Goal: Transaction & Acquisition: Download file/media

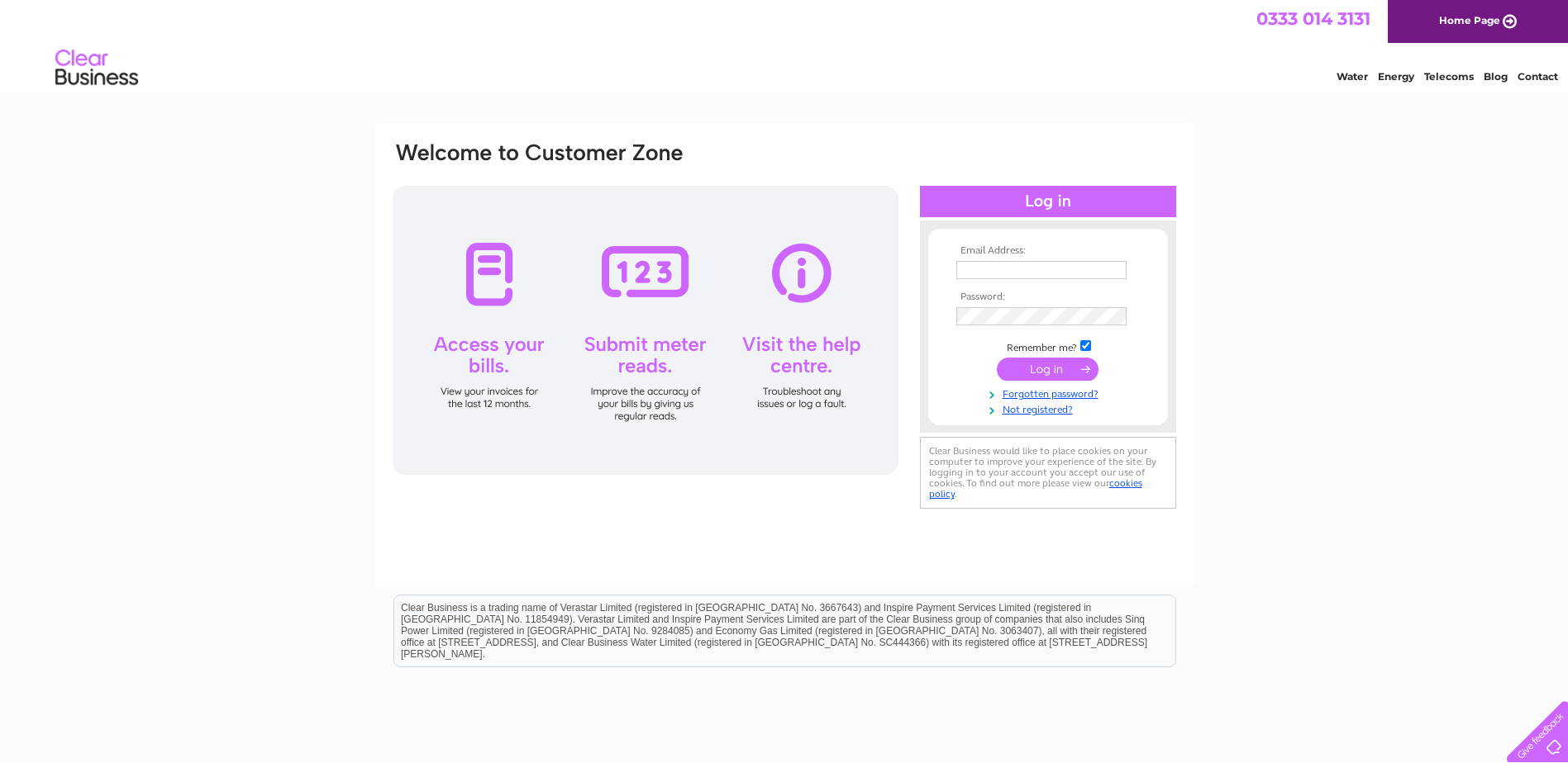
click at [972, 272] on input "text" at bounding box center [1042, 269] width 170 height 18
type input "charmiaine@pembsent.uk"
click at [1043, 375] on input "submit" at bounding box center [1047, 370] width 101 height 23
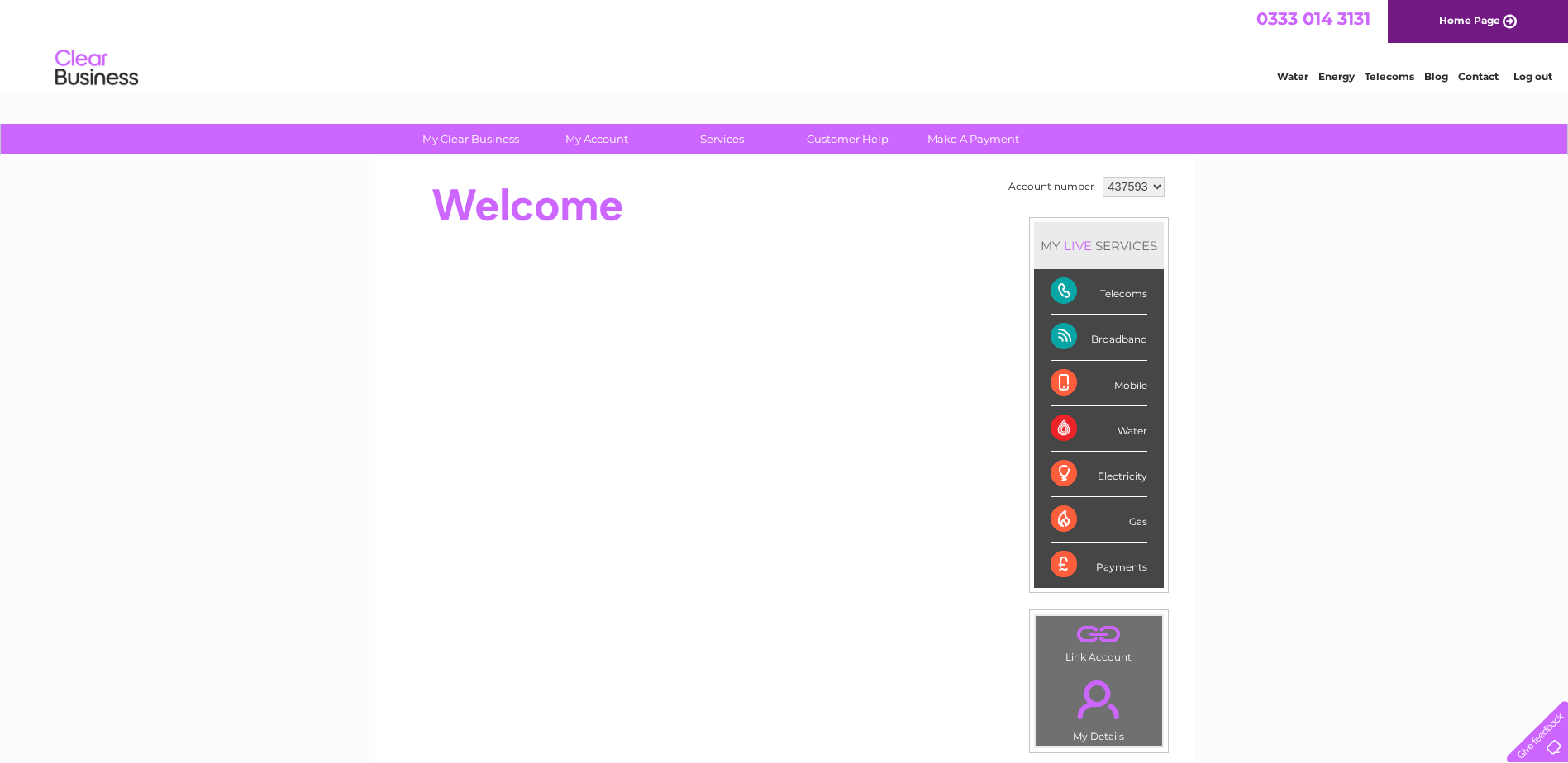
click at [1060, 297] on div "Telecoms" at bounding box center [1098, 292] width 97 height 46
click at [1059, 346] on div "Broadband" at bounding box center [1098, 338] width 97 height 46
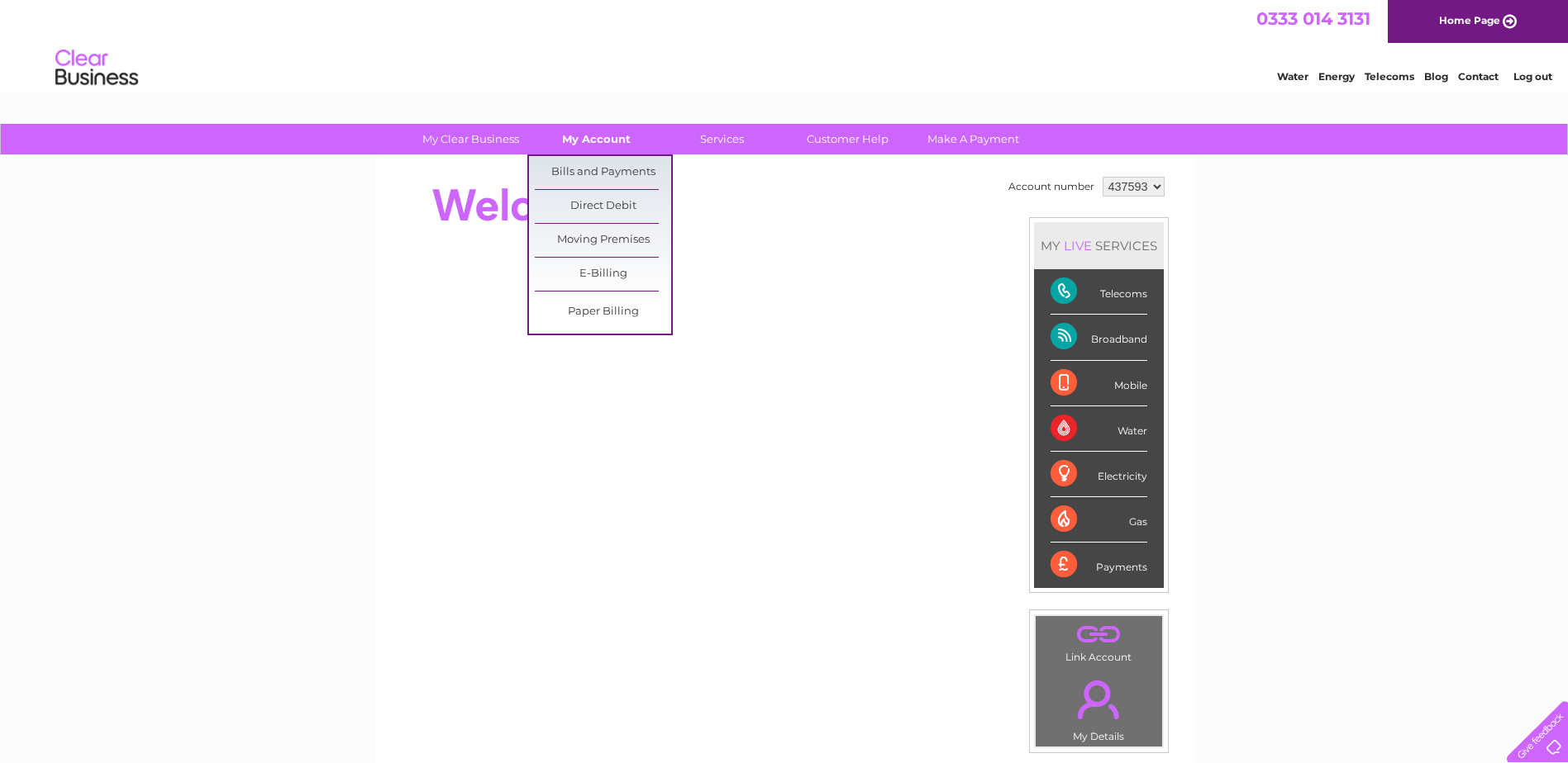
click at [618, 142] on link "My Account" at bounding box center [596, 139] width 137 height 31
click at [615, 167] on link "Bills and Payments" at bounding box center [603, 172] width 137 height 33
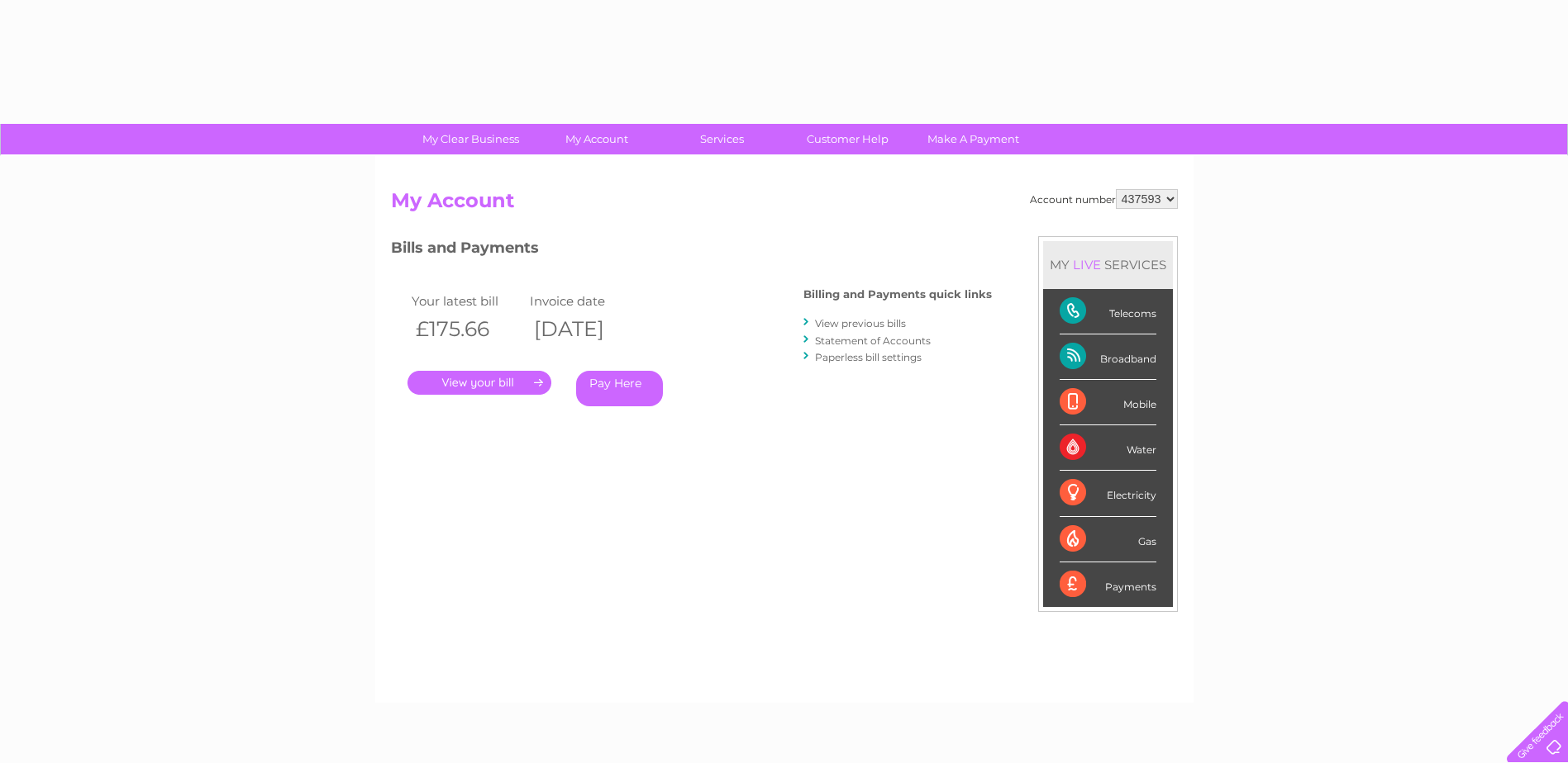
click at [456, 382] on link "." at bounding box center [479, 382] width 144 height 24
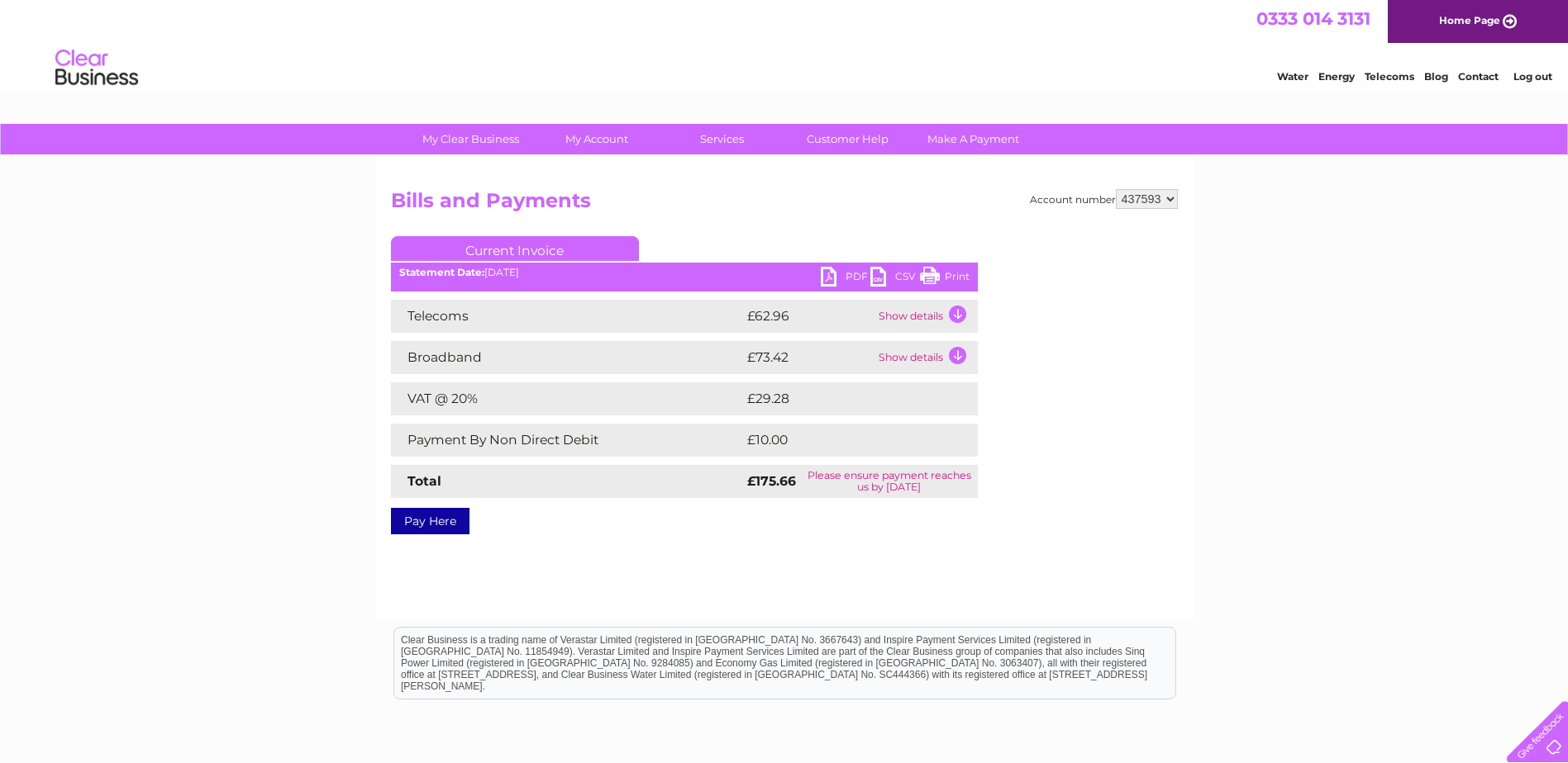
click at [842, 277] on link "PDF" at bounding box center [846, 278] width 50 height 24
click at [834, 279] on link "PDF" at bounding box center [846, 278] width 50 height 24
click at [823, 272] on link "PDF" at bounding box center [846, 278] width 50 height 24
click at [829, 275] on link "PDF" at bounding box center [846, 278] width 50 height 24
click at [829, 274] on link "PDF" at bounding box center [846, 278] width 50 height 24
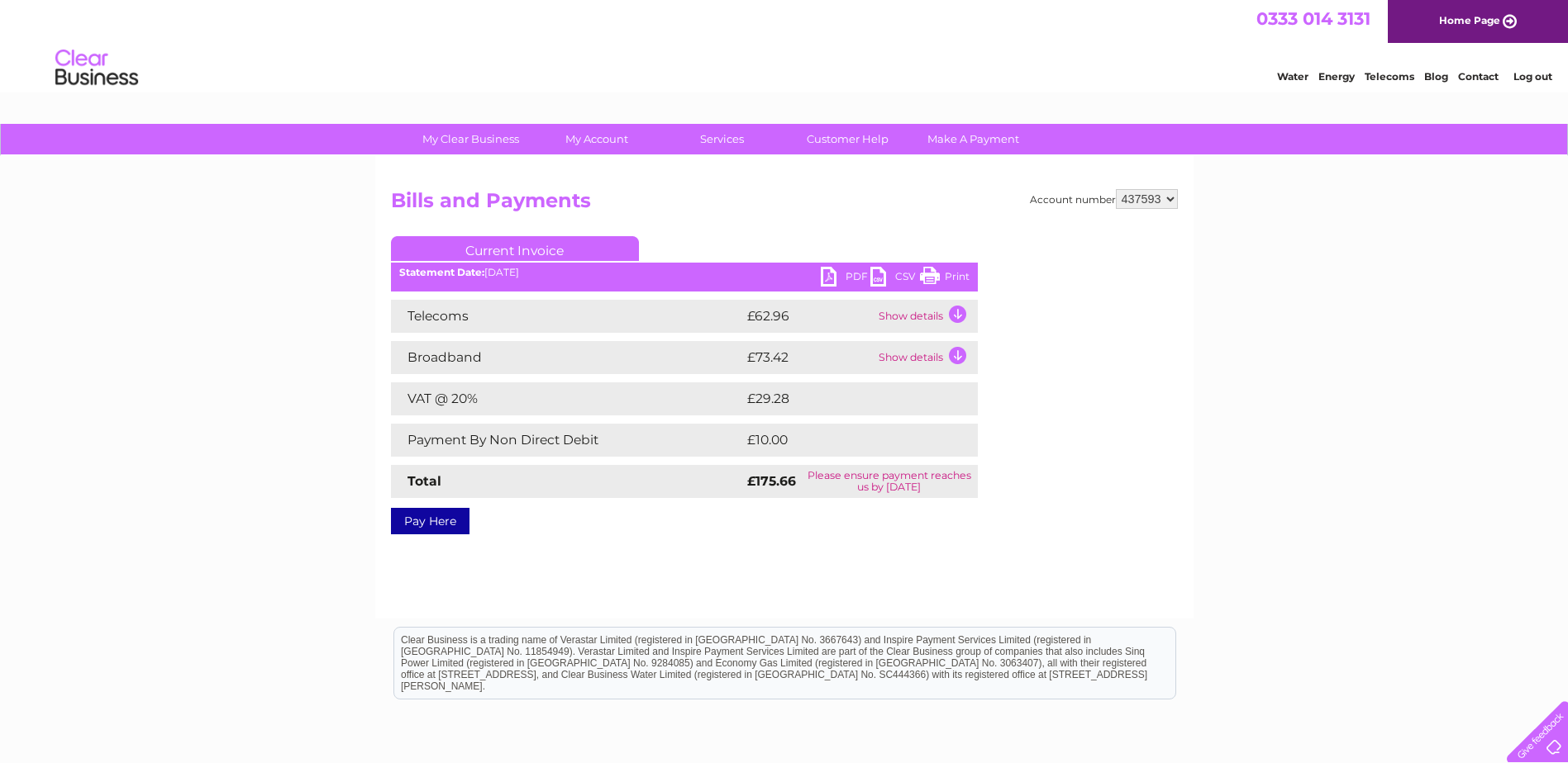
click at [835, 278] on link "PDF" at bounding box center [846, 278] width 50 height 24
click at [1522, 74] on link "Log out" at bounding box center [1533, 76] width 39 height 12
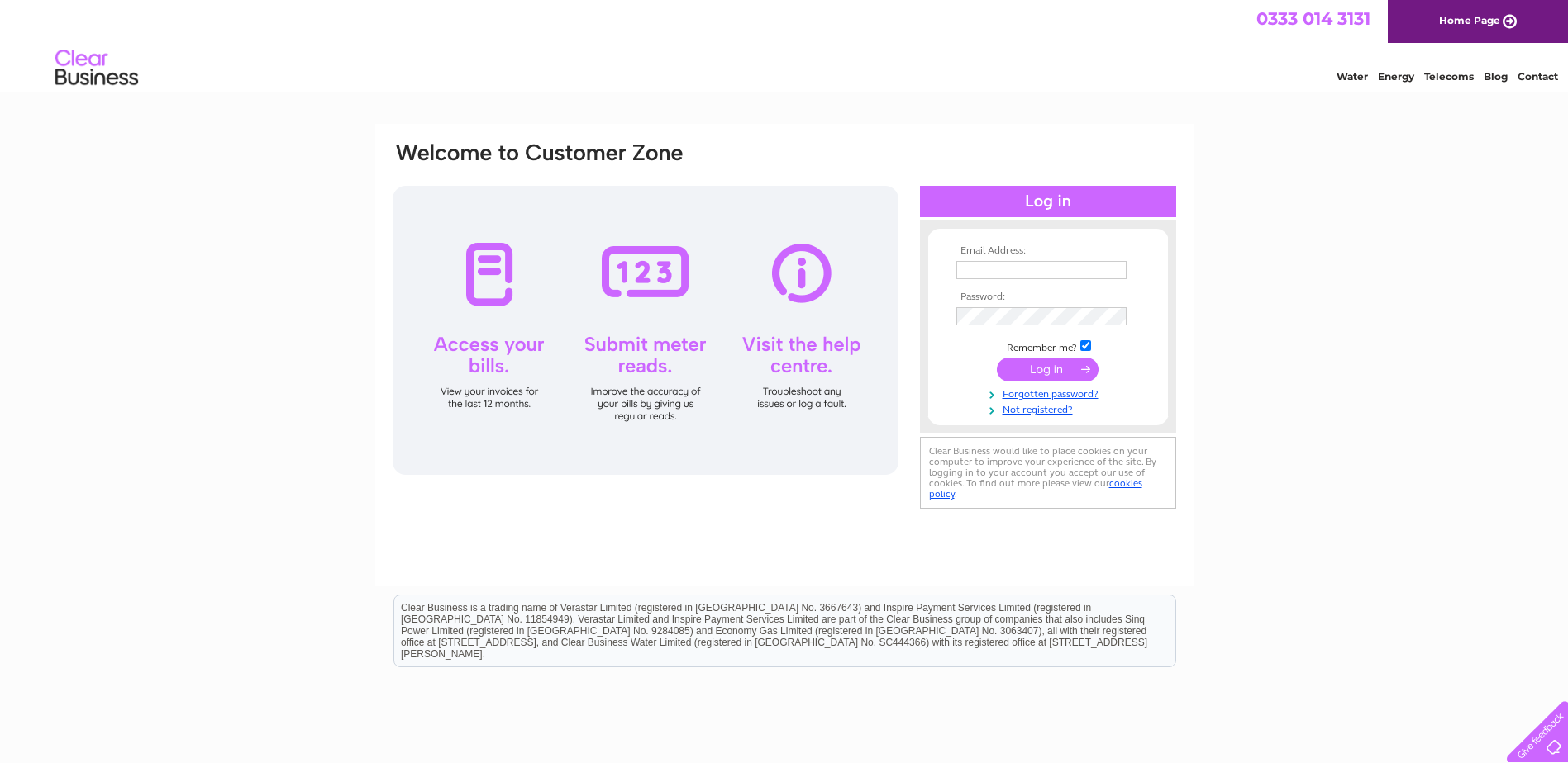
click at [982, 268] on input "text" at bounding box center [1042, 269] width 170 height 18
type input "[PERSON_NAME][EMAIL_ADDRESS][DOMAIN_NAME]"
click at [1031, 370] on input "submit" at bounding box center [1047, 371] width 101 height 23
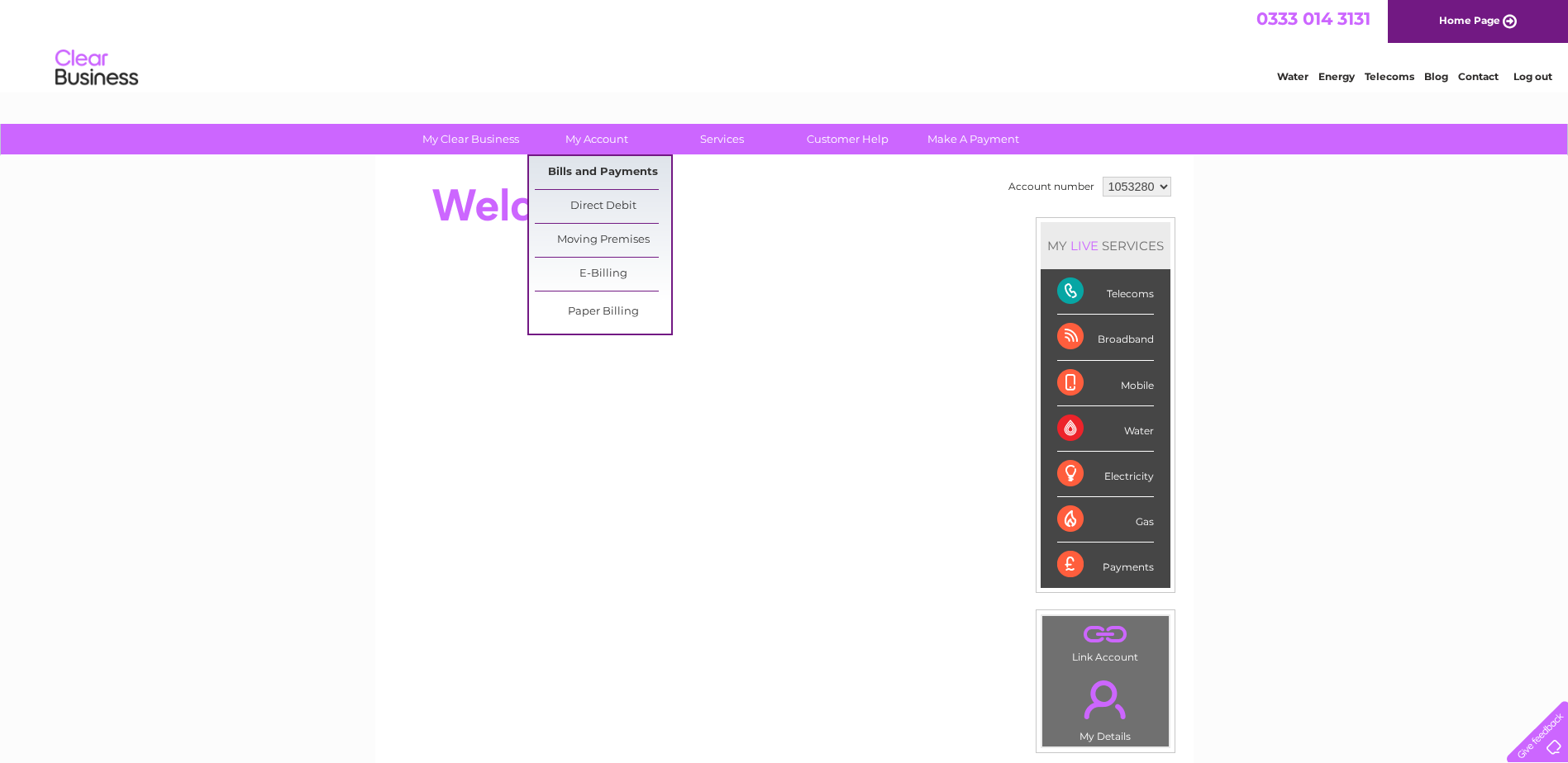
click at [593, 174] on link "Bills and Payments" at bounding box center [603, 172] width 137 height 33
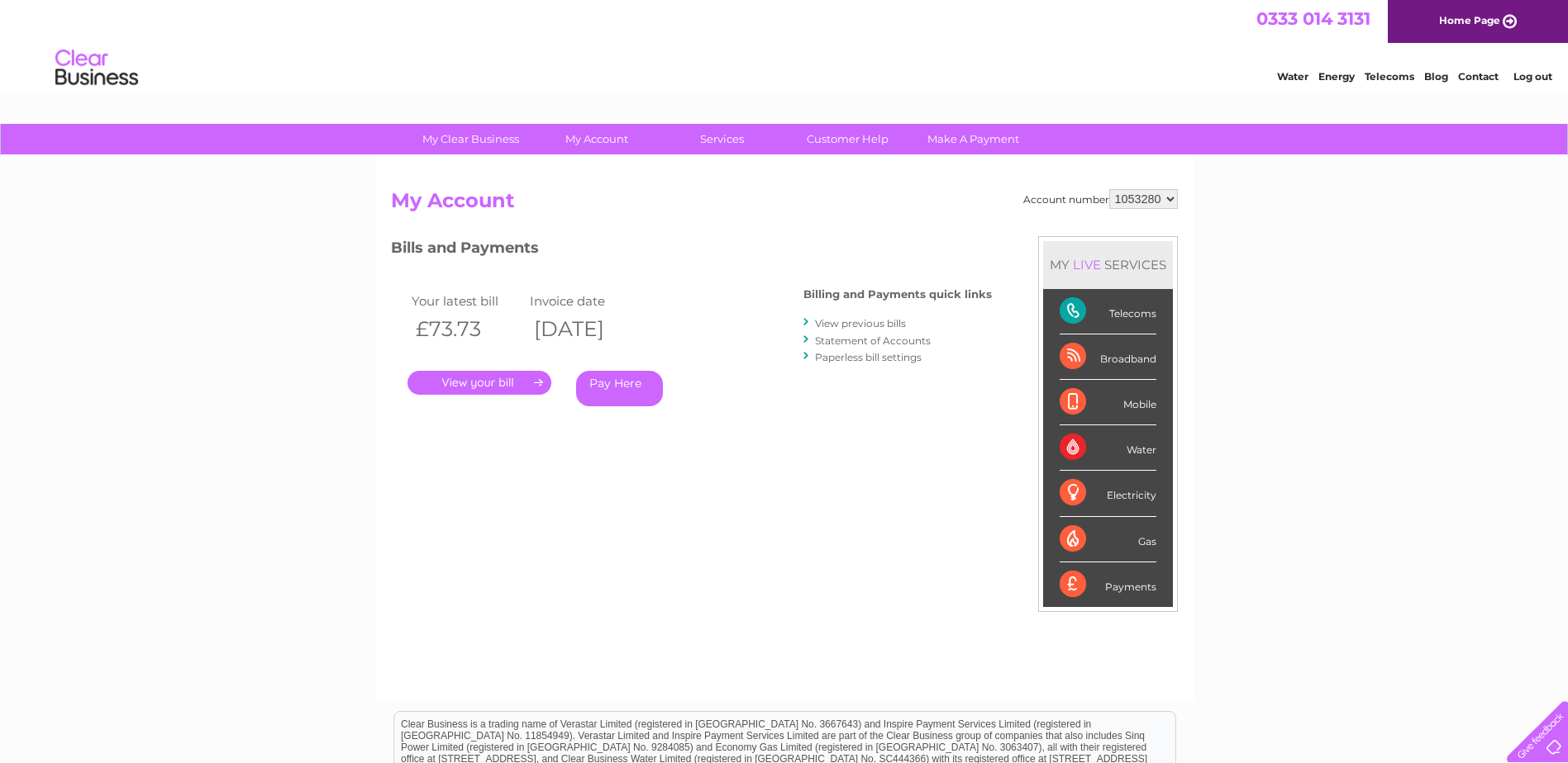
click at [499, 377] on link "." at bounding box center [479, 382] width 144 height 24
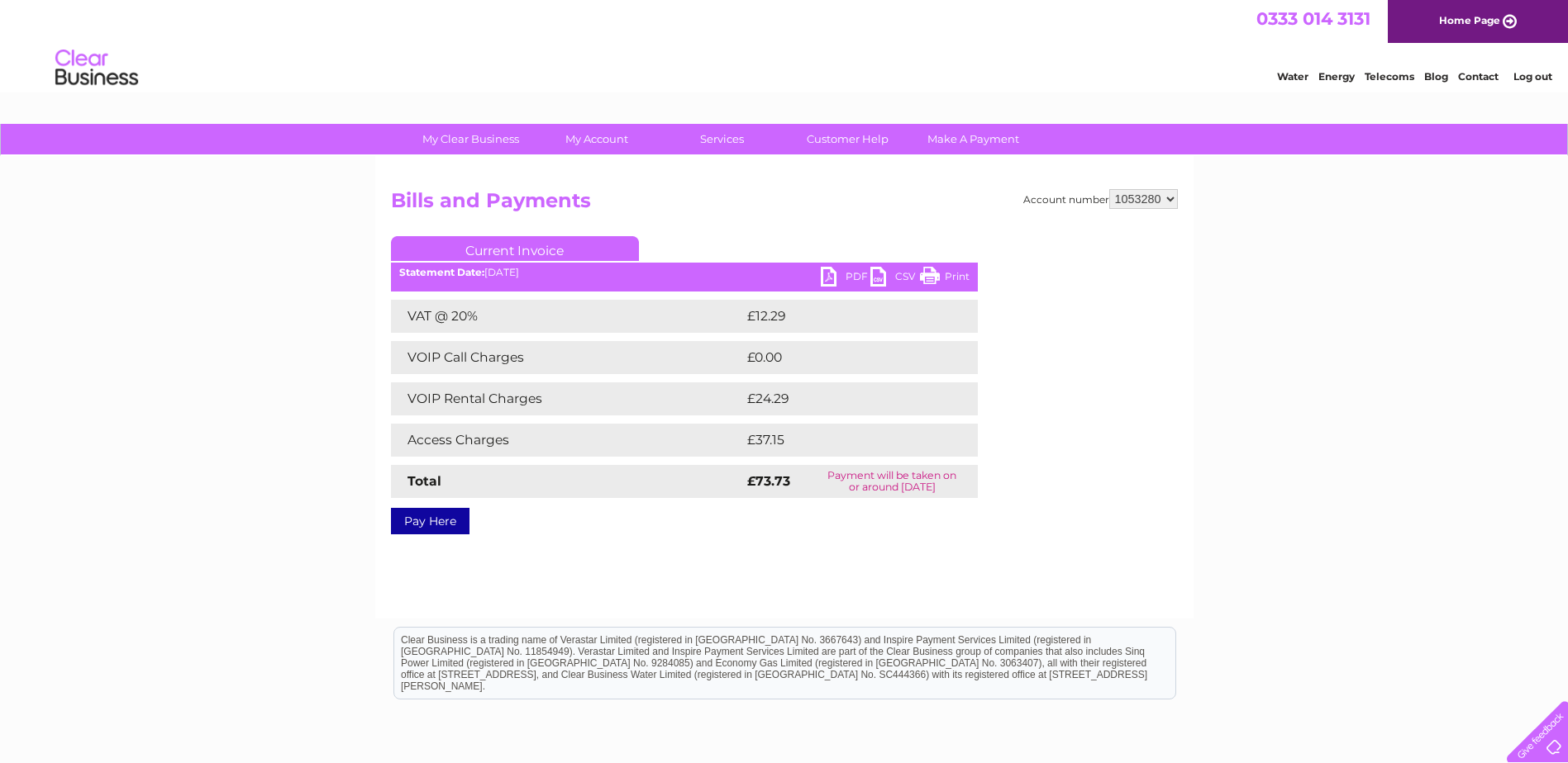
click at [833, 277] on link "PDF" at bounding box center [846, 278] width 50 height 24
